Goal: Transaction & Acquisition: Purchase product/service

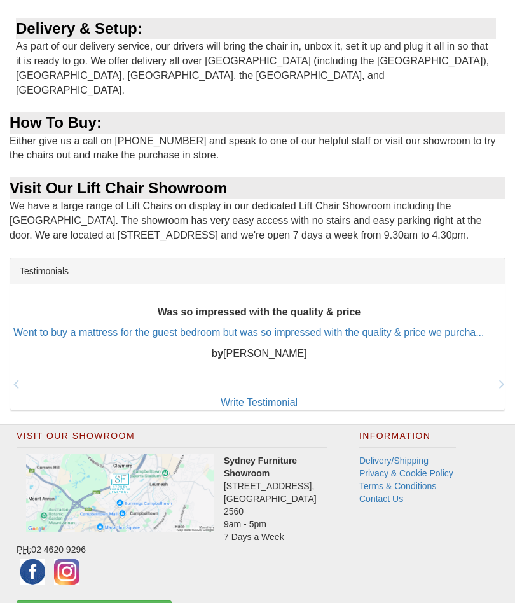
scroll to position [990, 0]
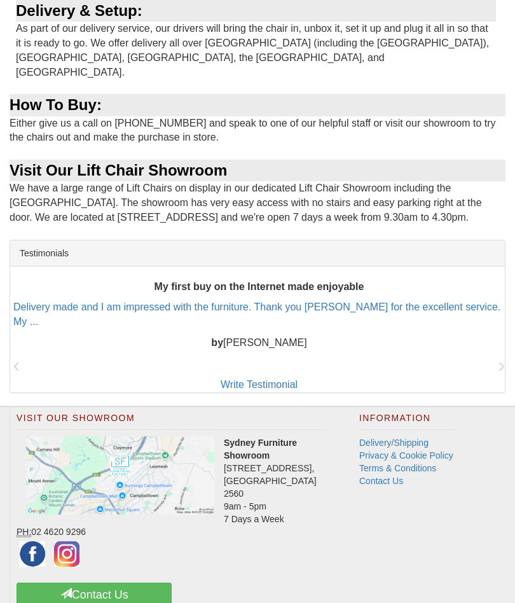
scroll to position [988, 0]
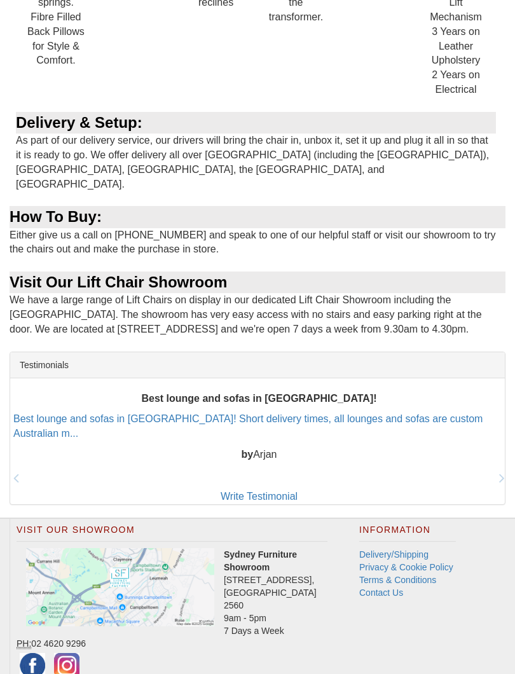
scroll to position [882, 0]
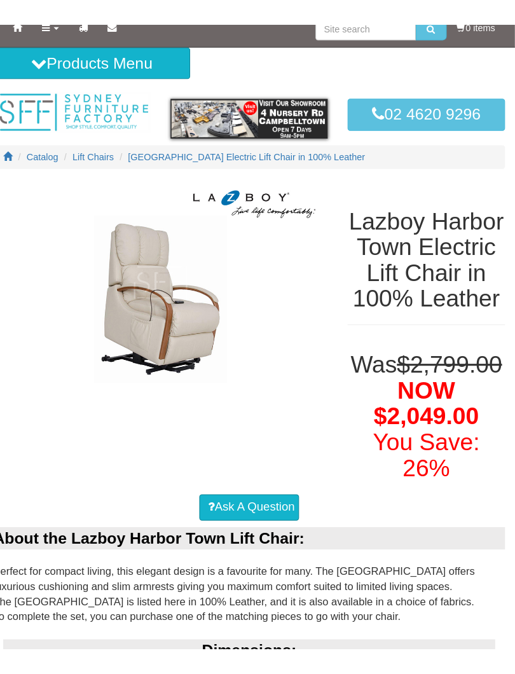
scroll to position [0, 0]
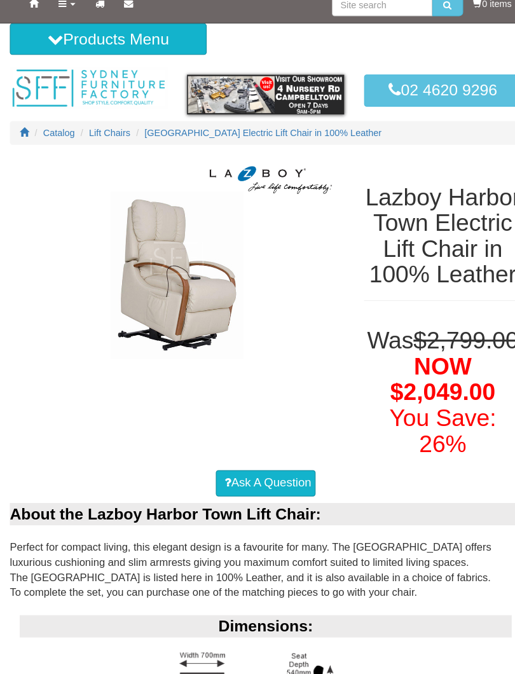
click at [212, 308] on img at bounding box center [172, 263] width 324 height 195
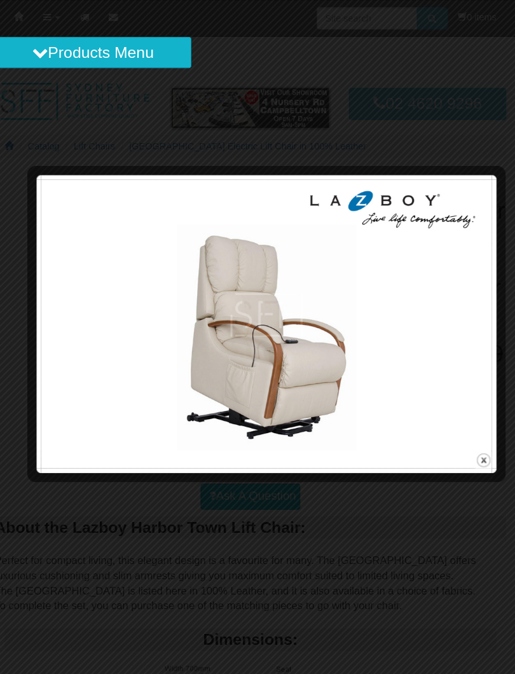
click at [414, 345] on img at bounding box center [273, 305] width 437 height 262
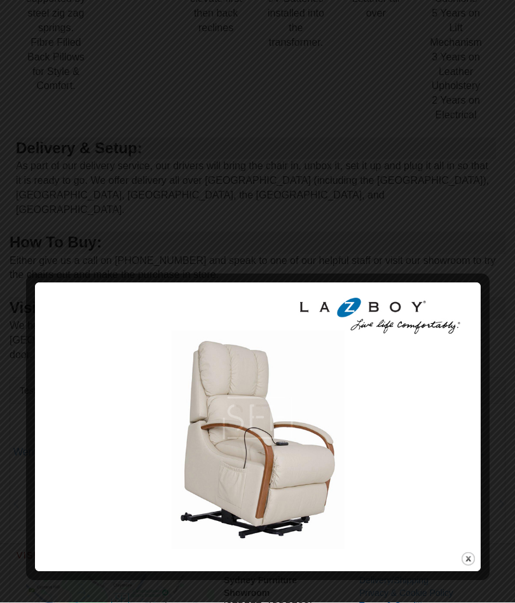
scroll to position [851, 0]
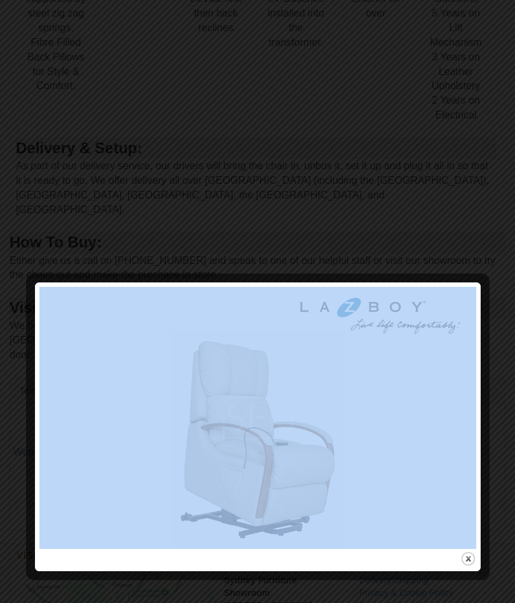
click at [413, 345] on img at bounding box center [257, 418] width 437 height 262
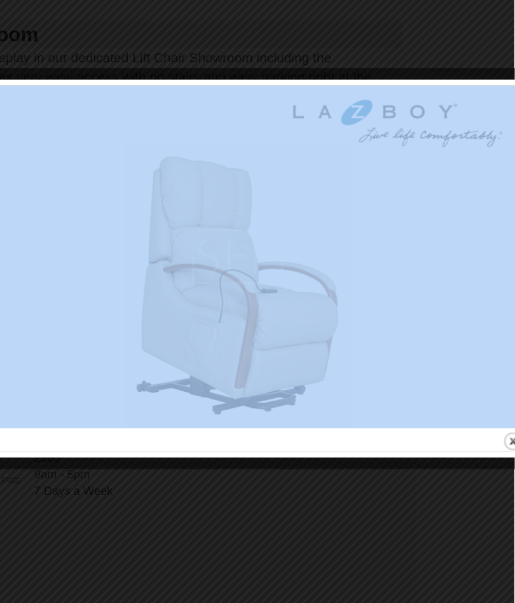
scroll to position [1030, 96]
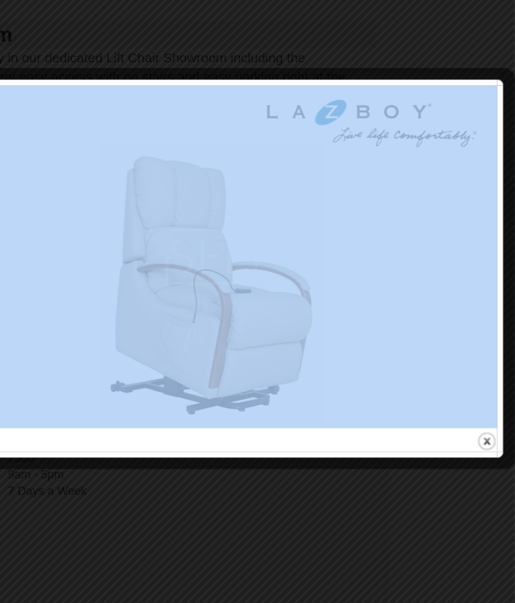
click at [283, 217] on img at bounding box center [283, 298] width 437 height 262
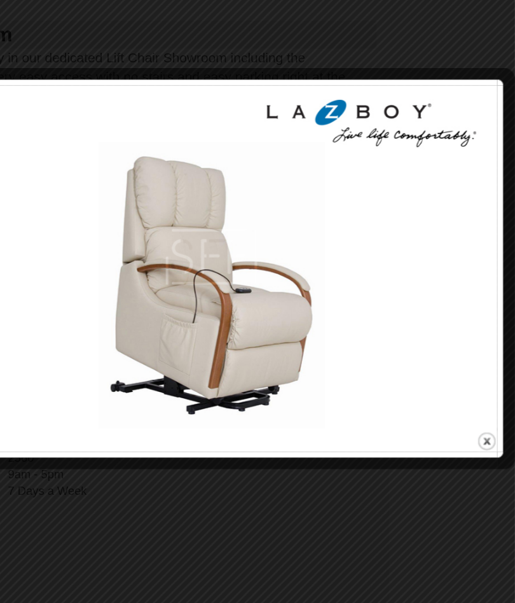
click at [305, 195] on img at bounding box center [283, 298] width 437 height 262
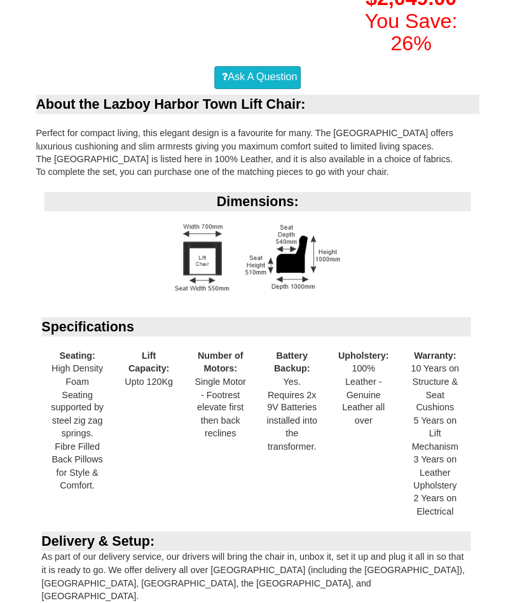
scroll to position [392, 0]
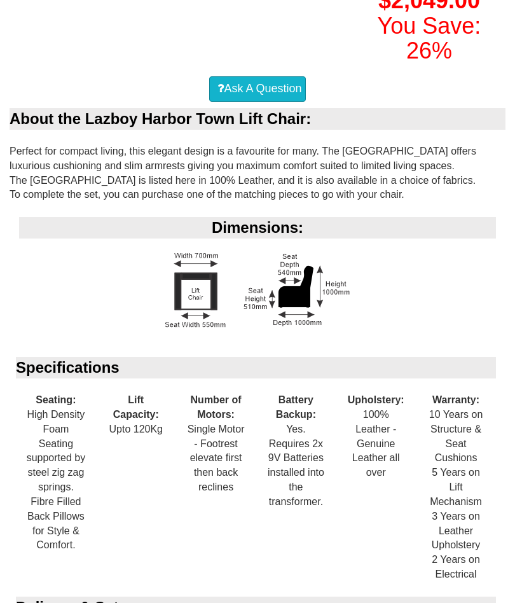
click at [471, 238] on div "Dimensions:" at bounding box center [257, 228] width 477 height 22
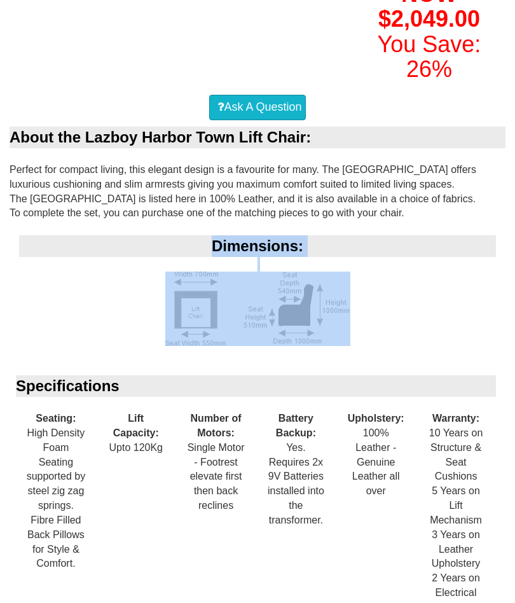
scroll to position [367, 0]
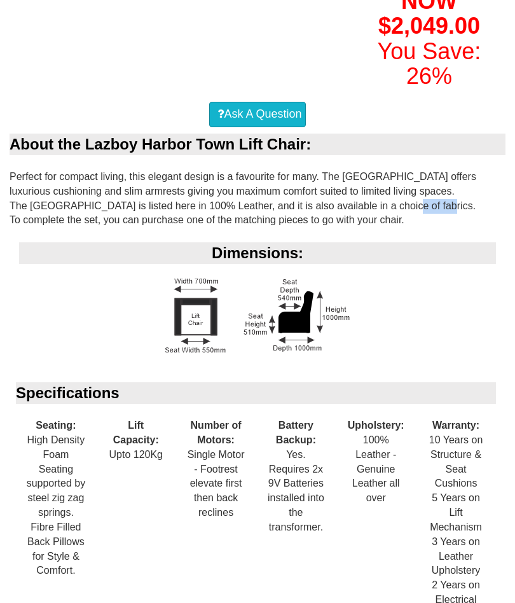
click at [481, 253] on div "About the Lazboy Harbor Town Lift Chair: Perfect for compact living, this elega…" at bounding box center [258, 497] width 496 height 728
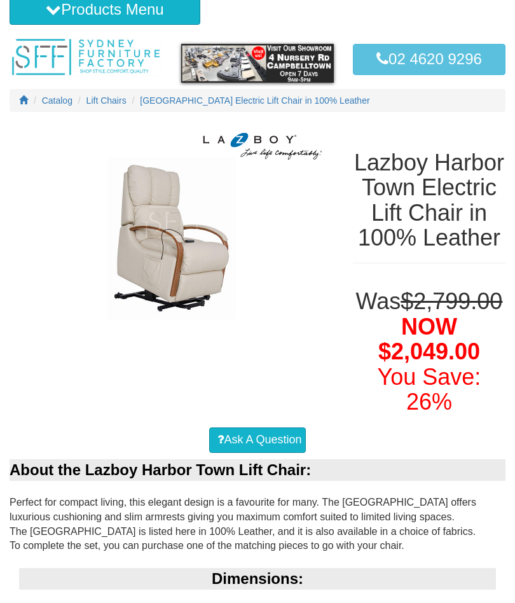
scroll to position [0, 0]
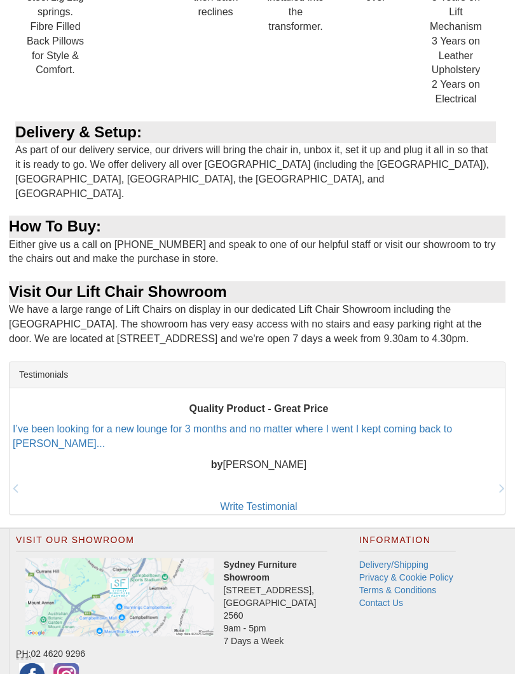
scroll to position [867, 0]
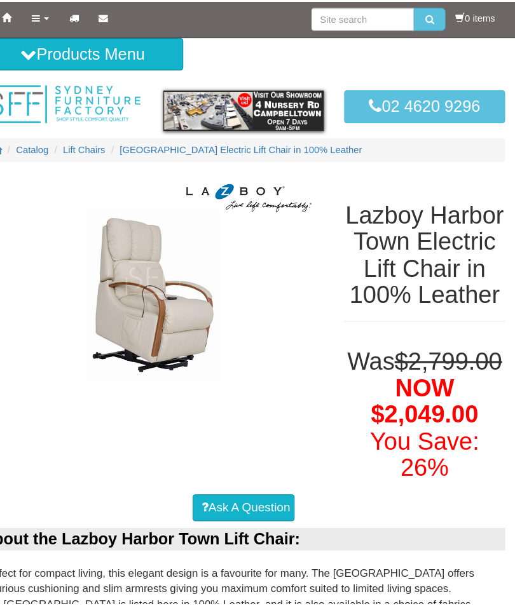
scroll to position [0, 0]
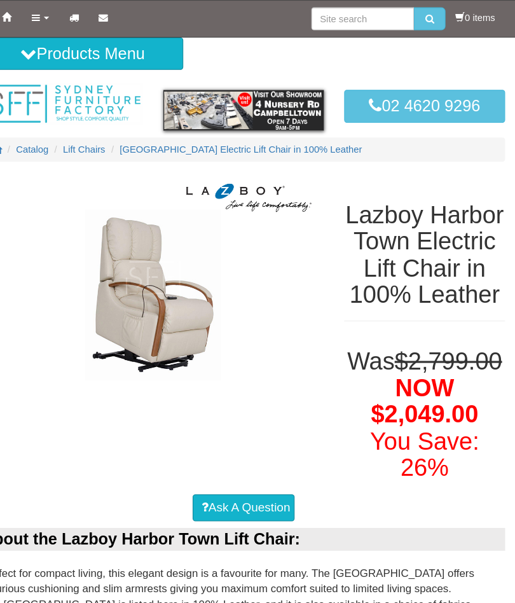
click at [479, 347] on div "Was $2,799.00 NOW $2,049.00 You Save: 26%" at bounding box center [429, 389] width 172 height 145
click at [473, 351] on div "Was $2,799.00 NOW $2,049.00 You Save: 26%" at bounding box center [429, 389] width 172 height 145
click at [479, 355] on div "Was $2,799.00 NOW $2,049.00 You Save: 26%" at bounding box center [429, 389] width 172 height 145
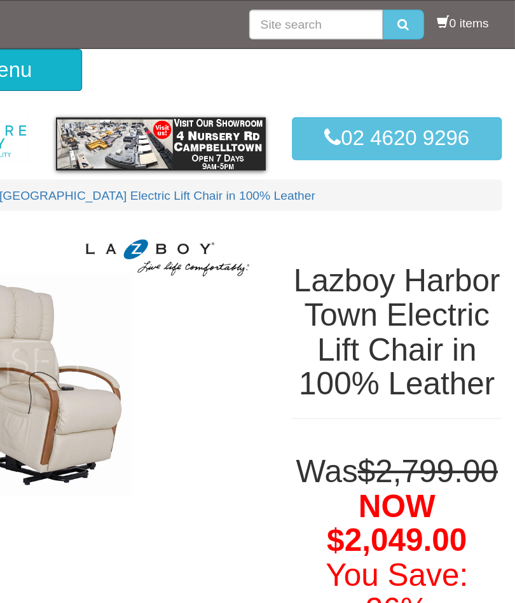
click at [374, 177] on div "Lazboy Harbor Town Electric Lift Chair in 100% Leather" at bounding box center [429, 241] width 172 height 151
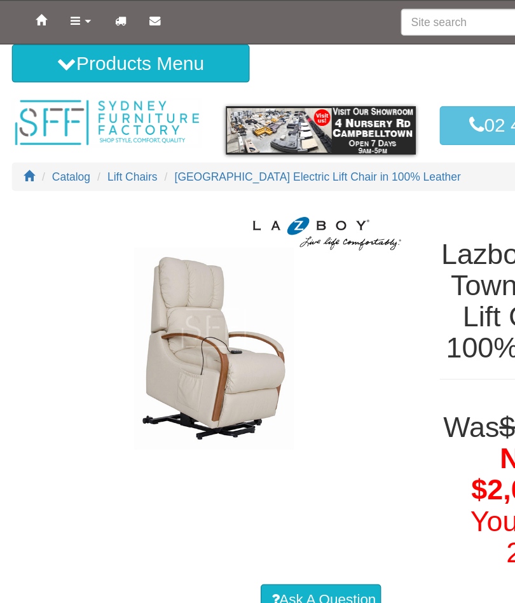
click at [313, 244] on img at bounding box center [172, 263] width 324 height 195
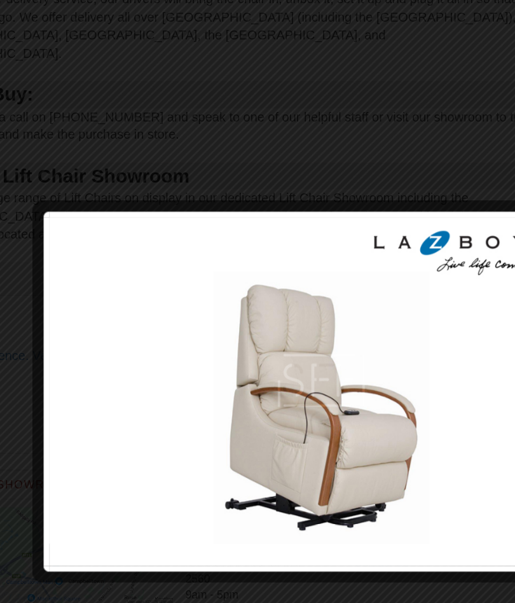
scroll to position [1016, 50]
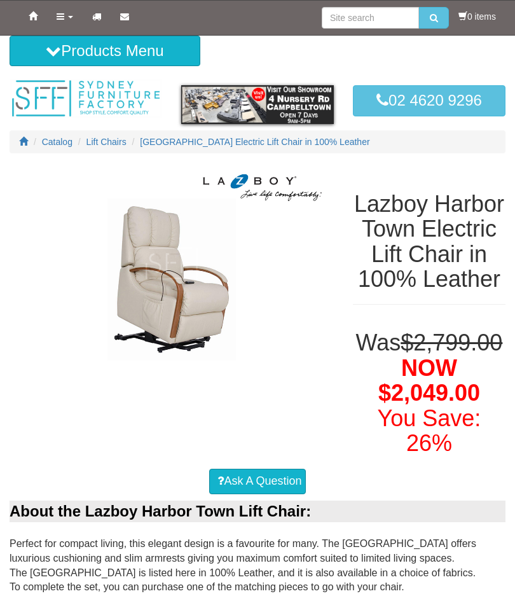
click at [502, 345] on div "Was $2,799.00 NOW $2,049.00 You Save: 26%" at bounding box center [429, 389] width 172 height 145
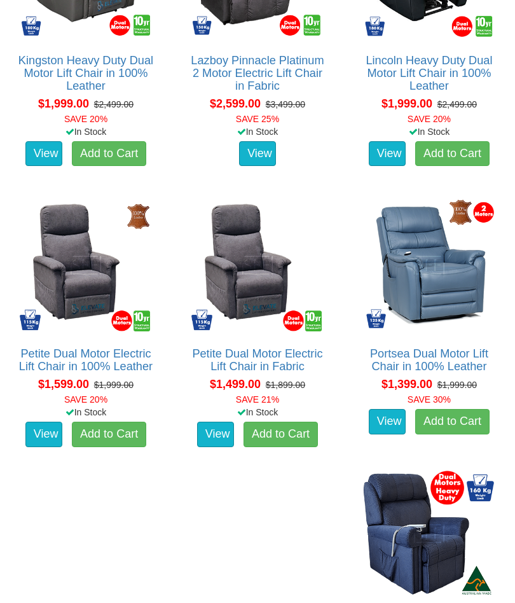
scroll to position [973, 0]
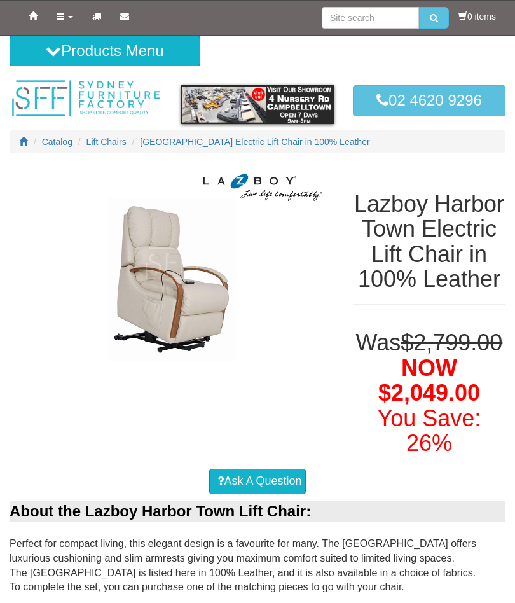
click at [513, 410] on div "Was $2,799.00 NOW $2,049.00 You Save: 26%" at bounding box center [429, 389] width 172 height 145
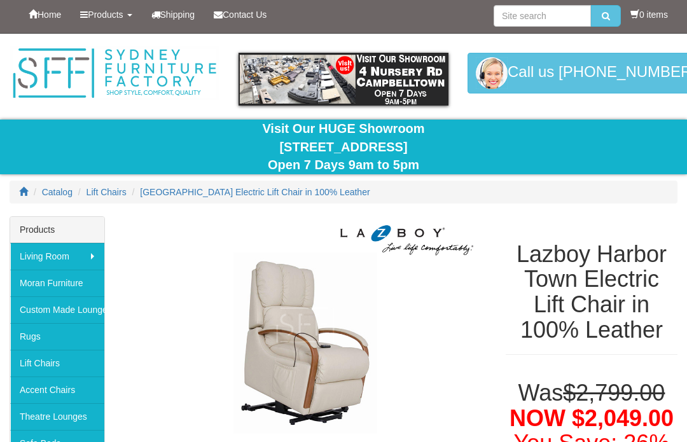
scroll to position [2, 0]
